Goal: Navigation & Orientation: Find specific page/section

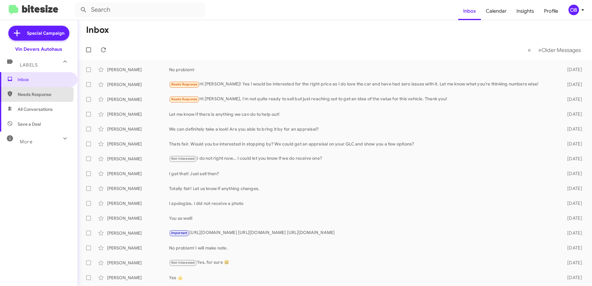
click at [28, 93] on span "Needs Response" at bounding box center [44, 94] width 53 height 6
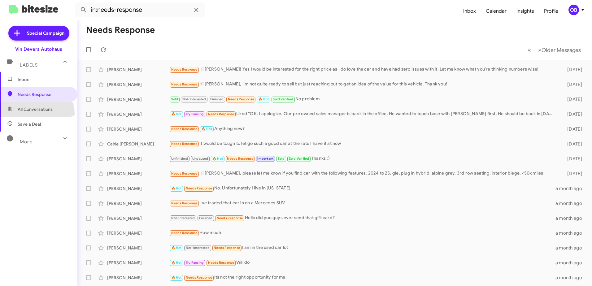
click at [34, 114] on span "All Conversations" at bounding box center [38, 109] width 77 height 15
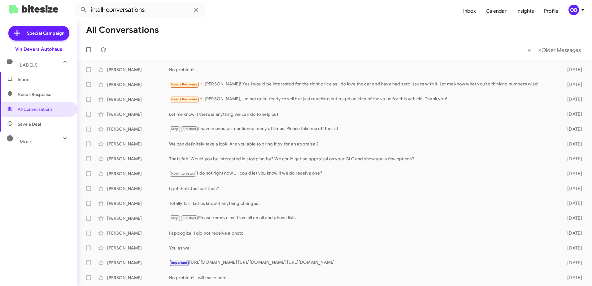
click at [43, 123] on span "Save a Deal" at bounding box center [38, 124] width 77 height 15
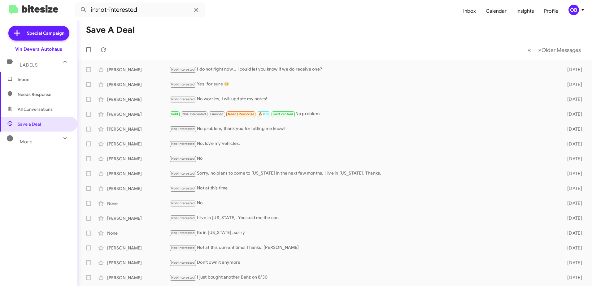
click at [45, 112] on span "All Conversations" at bounding box center [35, 109] width 35 height 6
type input "in:all-conversations"
